Goal: Information Seeking & Learning: Learn about a topic

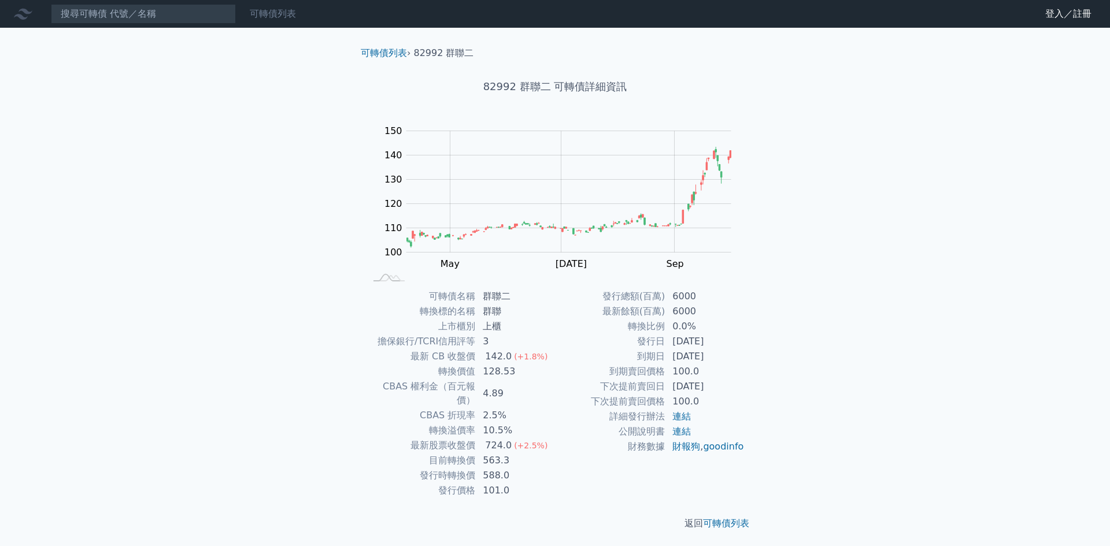
click at [270, 12] on link "可轉債列表" at bounding box center [273, 13] width 46 height 11
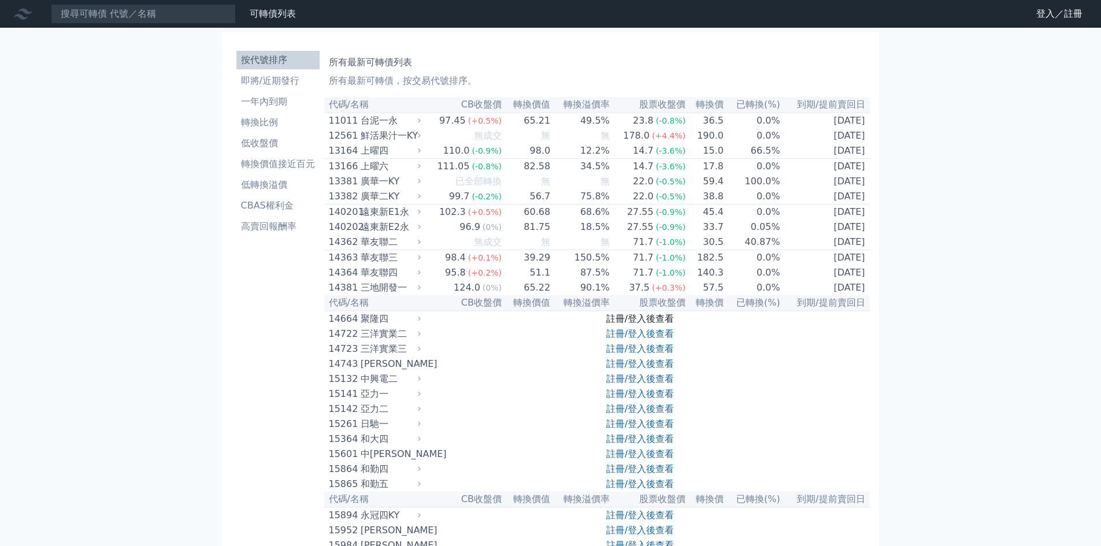
click at [646, 324] on link "註冊/登入後查看" at bounding box center [641, 318] width 68 height 11
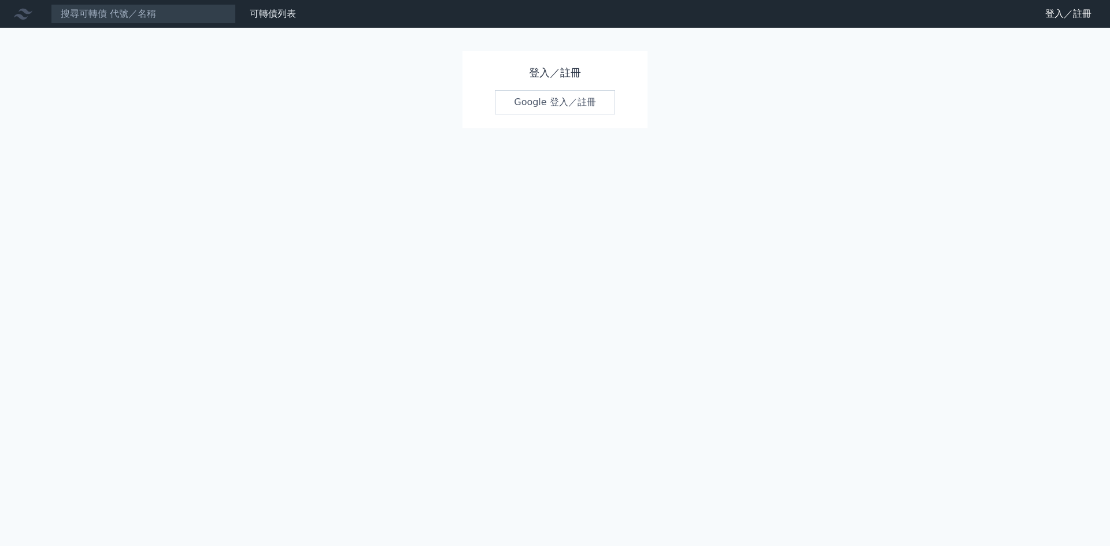
click at [549, 105] on link "Google 登入／註冊" at bounding box center [555, 102] width 120 height 24
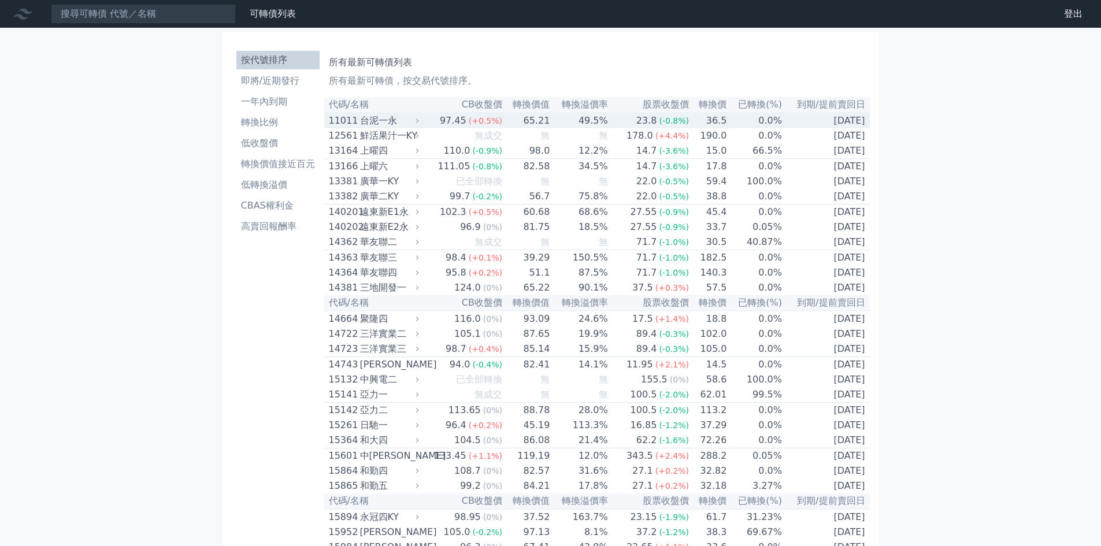
click at [380, 127] on div "台泥一永" at bounding box center [388, 121] width 57 height 14
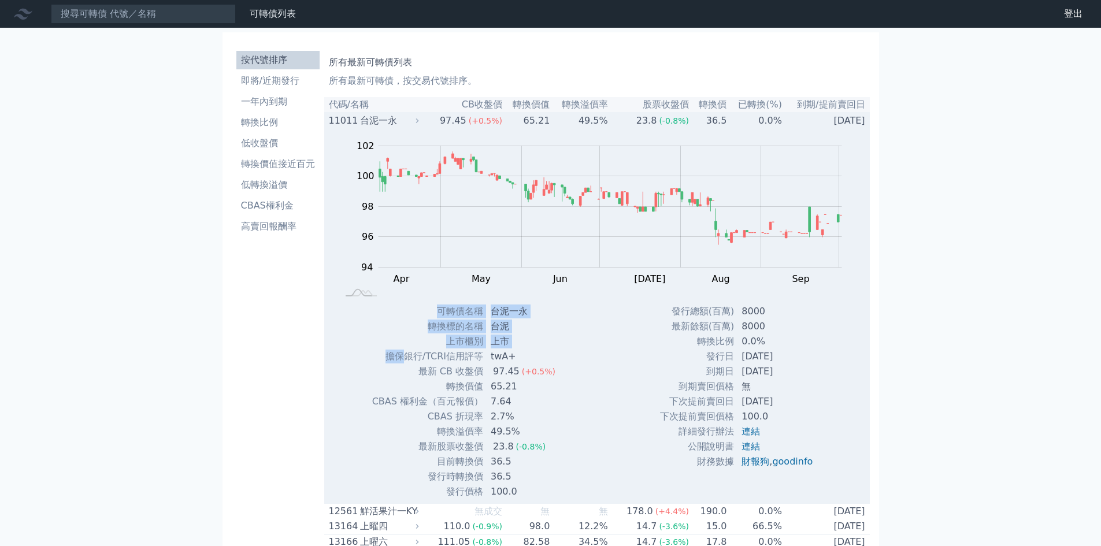
drag, startPoint x: 405, startPoint y: 352, endPoint x: 580, endPoint y: 386, distance: 178.4
click at [572, 380] on div "Zoom Out 100 93 94 95 96 97 98 104 100 102 92 90 L Apr May Jun [DATE] Aug Sep O…" at bounding box center [597, 313] width 546 height 371
drag, startPoint x: 583, startPoint y: 388, endPoint x: 596, endPoint y: 393, distance: 13.2
click at [584, 389] on div "Zoom Out 100 93 94 95 96 97 98 104 100 102 92 90 L Apr May Jun [DATE] Aug Sep O…" at bounding box center [597, 313] width 546 height 371
drag, startPoint x: 549, startPoint y: 356, endPoint x: 523, endPoint y: 340, distance: 30.6
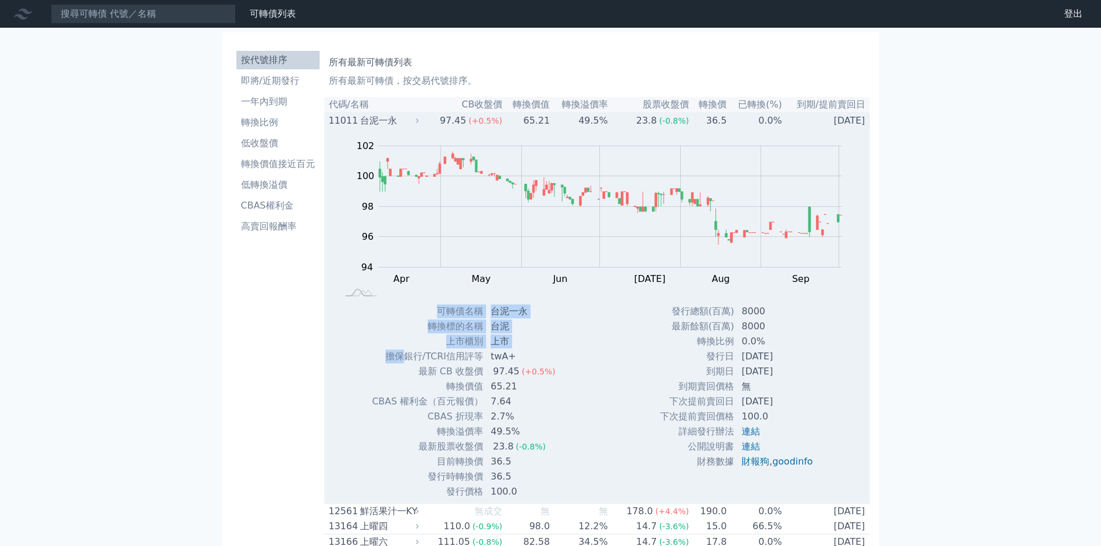
click at [549, 356] on td "twA+" at bounding box center [524, 356] width 81 height 15
click at [500, 327] on td "台泥" at bounding box center [524, 326] width 81 height 15
drag, startPoint x: 486, startPoint y: 389, endPoint x: 499, endPoint y: 389, distance: 12.7
click at [499, 389] on td "65.21" at bounding box center [524, 386] width 81 height 15
drag, startPoint x: 492, startPoint y: 465, endPoint x: 512, endPoint y: 465, distance: 20.2
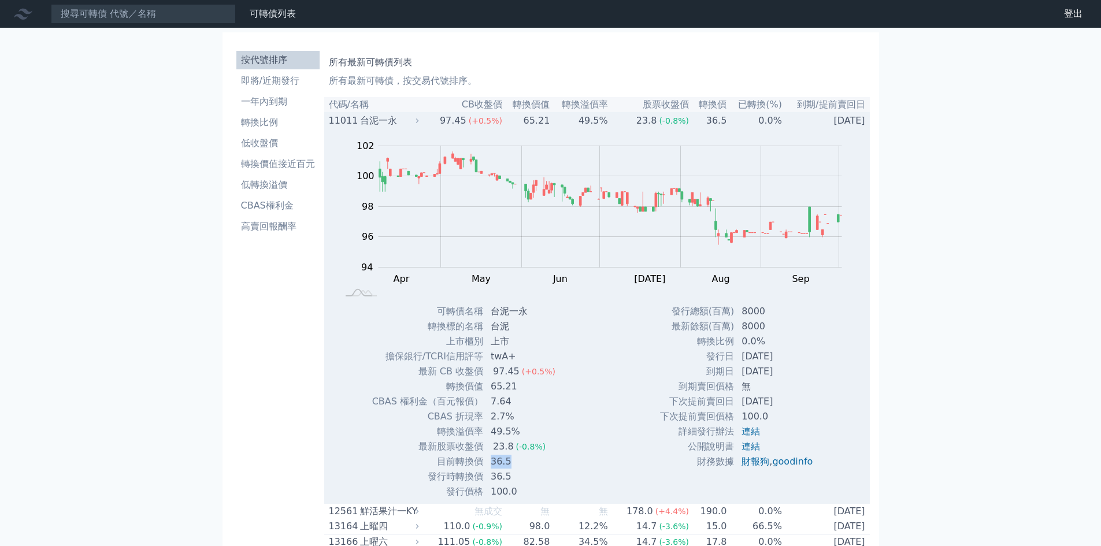
click at [512, 465] on td "36.5" at bounding box center [524, 461] width 81 height 15
click at [508, 468] on td "36.5" at bounding box center [524, 461] width 81 height 15
click at [501, 468] on td "36.5" at bounding box center [524, 461] width 81 height 15
drag, startPoint x: 490, startPoint y: 467, endPoint x: 510, endPoint y: 465, distance: 19.7
click at [510, 465] on td "36.5" at bounding box center [524, 461] width 81 height 15
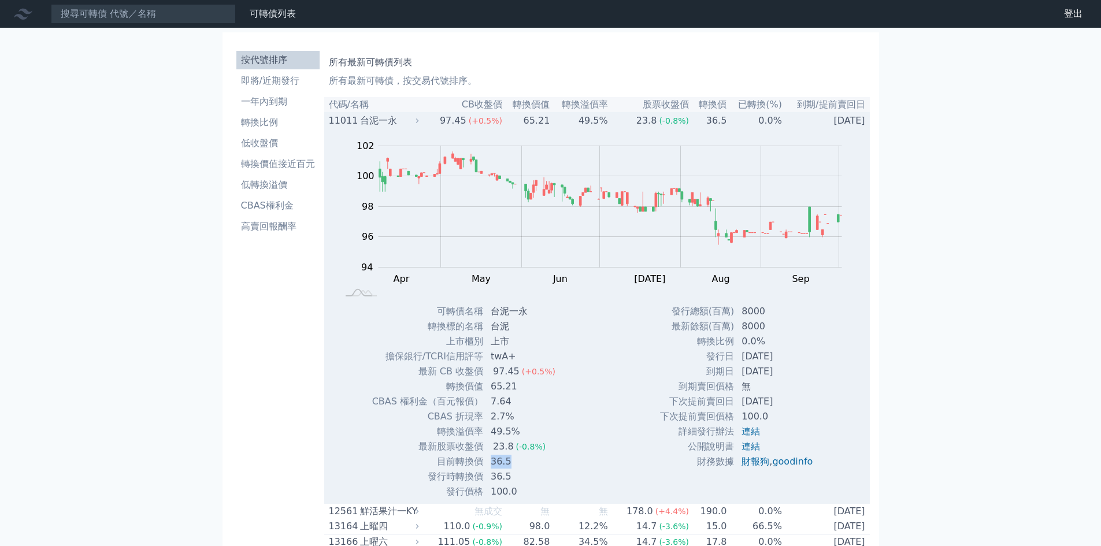
click at [509, 465] on td "36.5" at bounding box center [524, 461] width 81 height 15
click at [513, 469] on td "36.5" at bounding box center [524, 461] width 81 height 15
drag, startPoint x: 513, startPoint y: 469, endPoint x: 496, endPoint y: 467, distance: 16.9
click at [496, 467] on td "36.5" at bounding box center [524, 461] width 81 height 15
click at [488, 459] on td "36.5" at bounding box center [524, 461] width 81 height 15
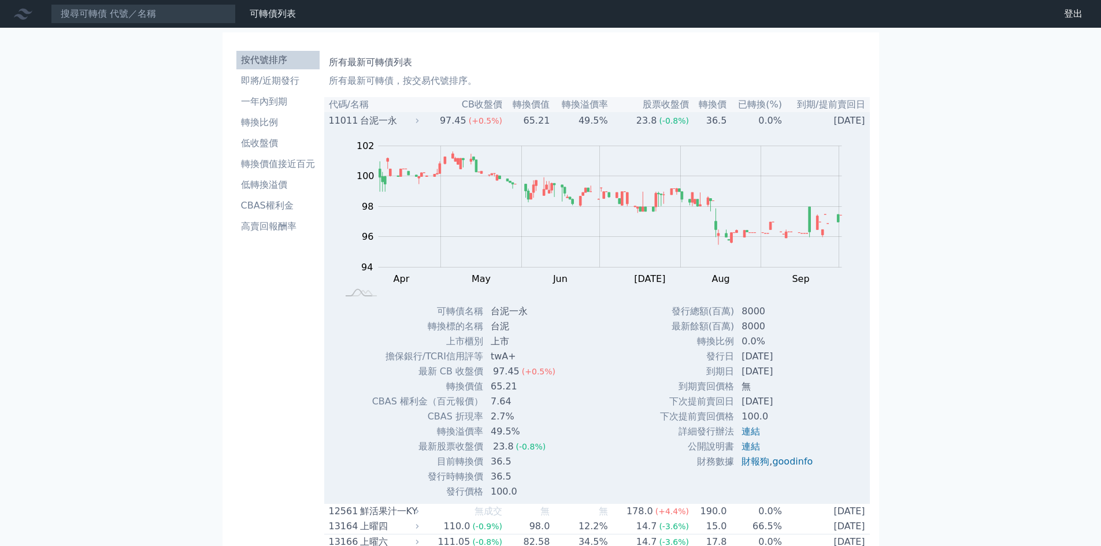
click at [493, 463] on td "36.5" at bounding box center [524, 461] width 81 height 15
drag, startPoint x: 486, startPoint y: 463, endPoint x: 516, endPoint y: 467, distance: 29.8
click at [514, 464] on td "36.5" at bounding box center [524, 461] width 81 height 15
drag, startPoint x: 515, startPoint y: 474, endPoint x: 482, endPoint y: 466, distance: 34.4
click at [482, 466] on tbody "可轉債名稱 台泥一永 轉換標的名稱 台泥 上市櫃別 上市 擔保銀行/TCRI信用評等 twA+ 最新 CB 收盤價 97.45 (+0.5%)" at bounding box center [468, 401] width 193 height 195
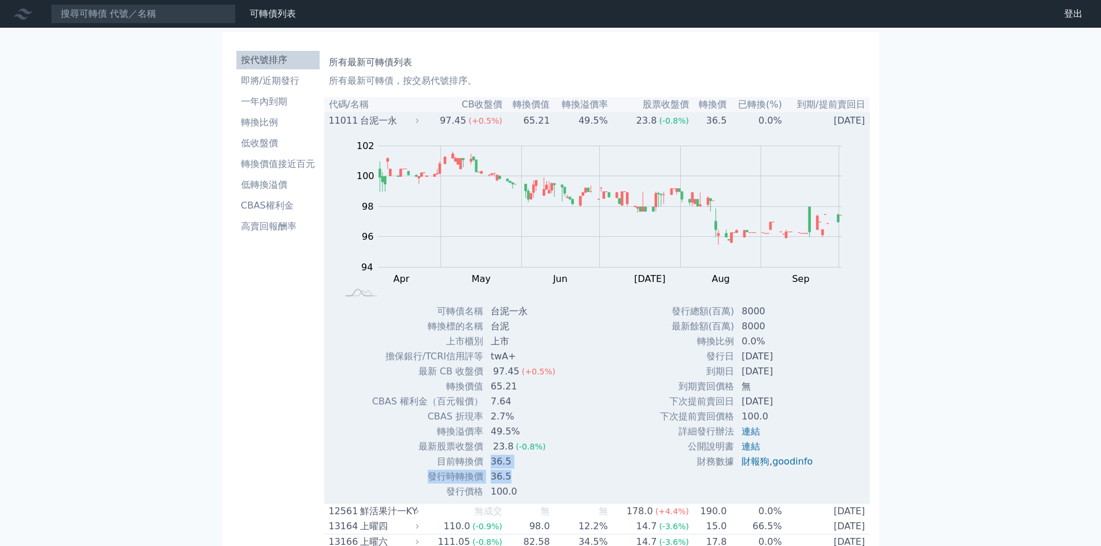
click at [498, 469] on td "36.5" at bounding box center [524, 461] width 81 height 15
click at [509, 472] on td "36.5" at bounding box center [524, 476] width 81 height 15
drag, startPoint x: 509, startPoint y: 472, endPoint x: 499, endPoint y: 471, distance: 10.0
click at [504, 471] on tbody "可轉債名稱 台泥一永 轉換標的名稱 台泥 上市櫃別 上市 擔保銀行/TCRI信用評等 twA+ 最新 CB 收盤價 97.45 (+0.5%)" at bounding box center [468, 401] width 193 height 195
click at [496, 468] on td "36.5" at bounding box center [524, 461] width 81 height 15
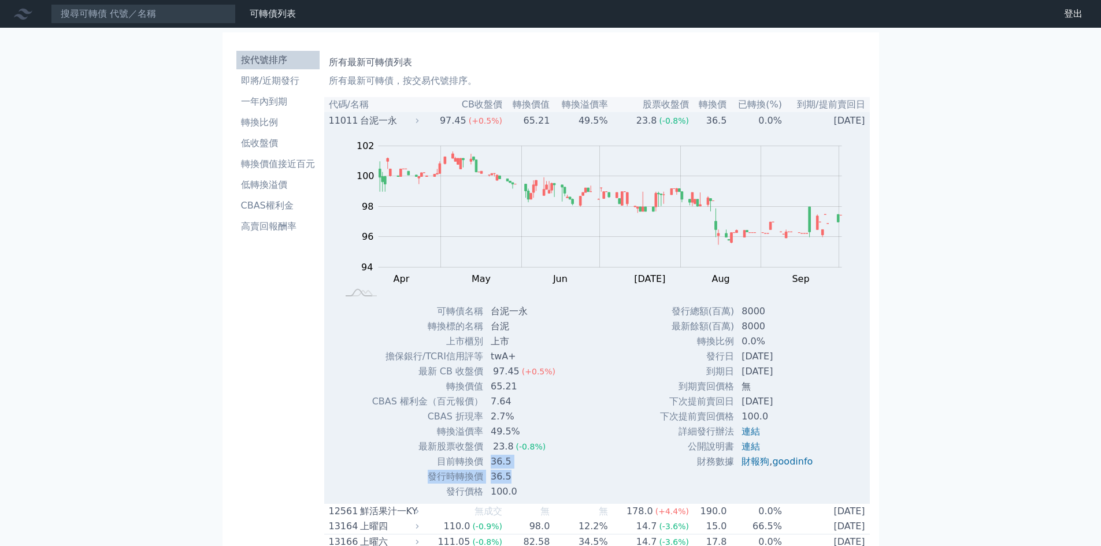
click at [497, 468] on td "36.5" at bounding box center [524, 461] width 81 height 15
drag, startPoint x: 510, startPoint y: 461, endPoint x: 504, endPoint y: 469, distance: 10.3
click at [504, 469] on td "36.5" at bounding box center [524, 461] width 81 height 15
click at [506, 473] on td "36.5" at bounding box center [524, 476] width 81 height 15
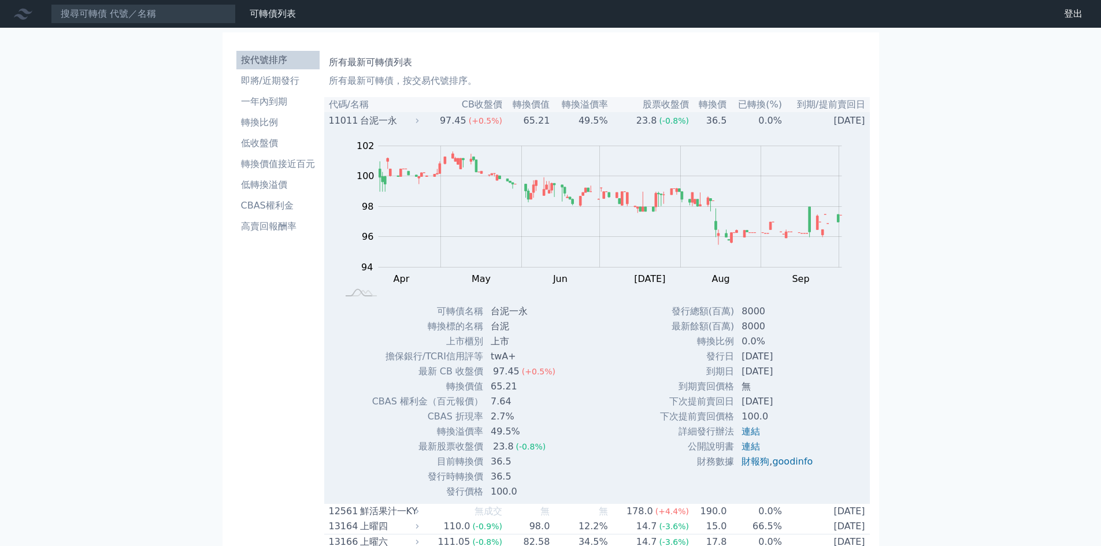
drag, startPoint x: 735, startPoint y: 375, endPoint x: 789, endPoint y: 374, distance: 53.2
click at [788, 374] on td "[DATE]" at bounding box center [778, 371] width 87 height 15
click at [789, 374] on td "[DATE]" at bounding box center [778, 371] width 87 height 15
drag, startPoint x: 794, startPoint y: 374, endPoint x: 759, endPoint y: 370, distance: 35.4
click at [757, 370] on td "[DATE]" at bounding box center [778, 371] width 87 height 15
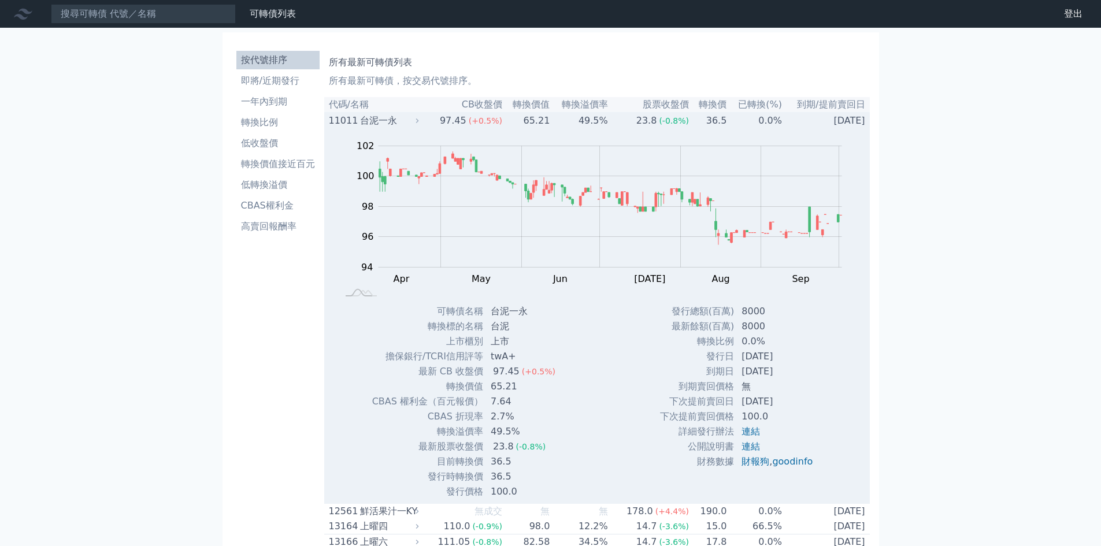
click at [759, 370] on td "[DATE]" at bounding box center [778, 371] width 87 height 15
click at [760, 370] on td "[DATE]" at bounding box center [778, 371] width 87 height 15
click at [546, 127] on td "65.21" at bounding box center [526, 121] width 47 height 16
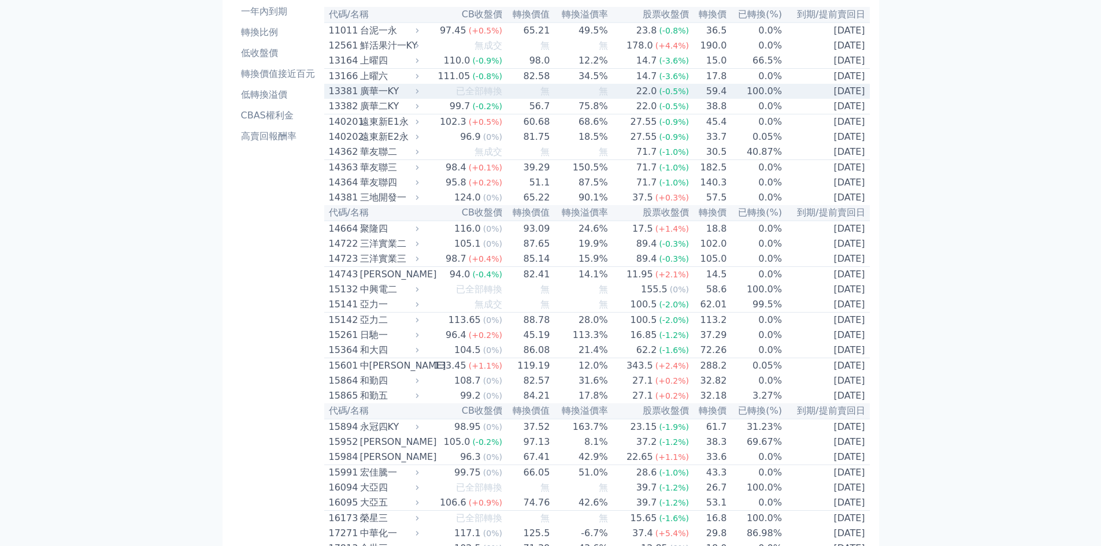
scroll to position [116, 0]
